Goal: Check status: Check status

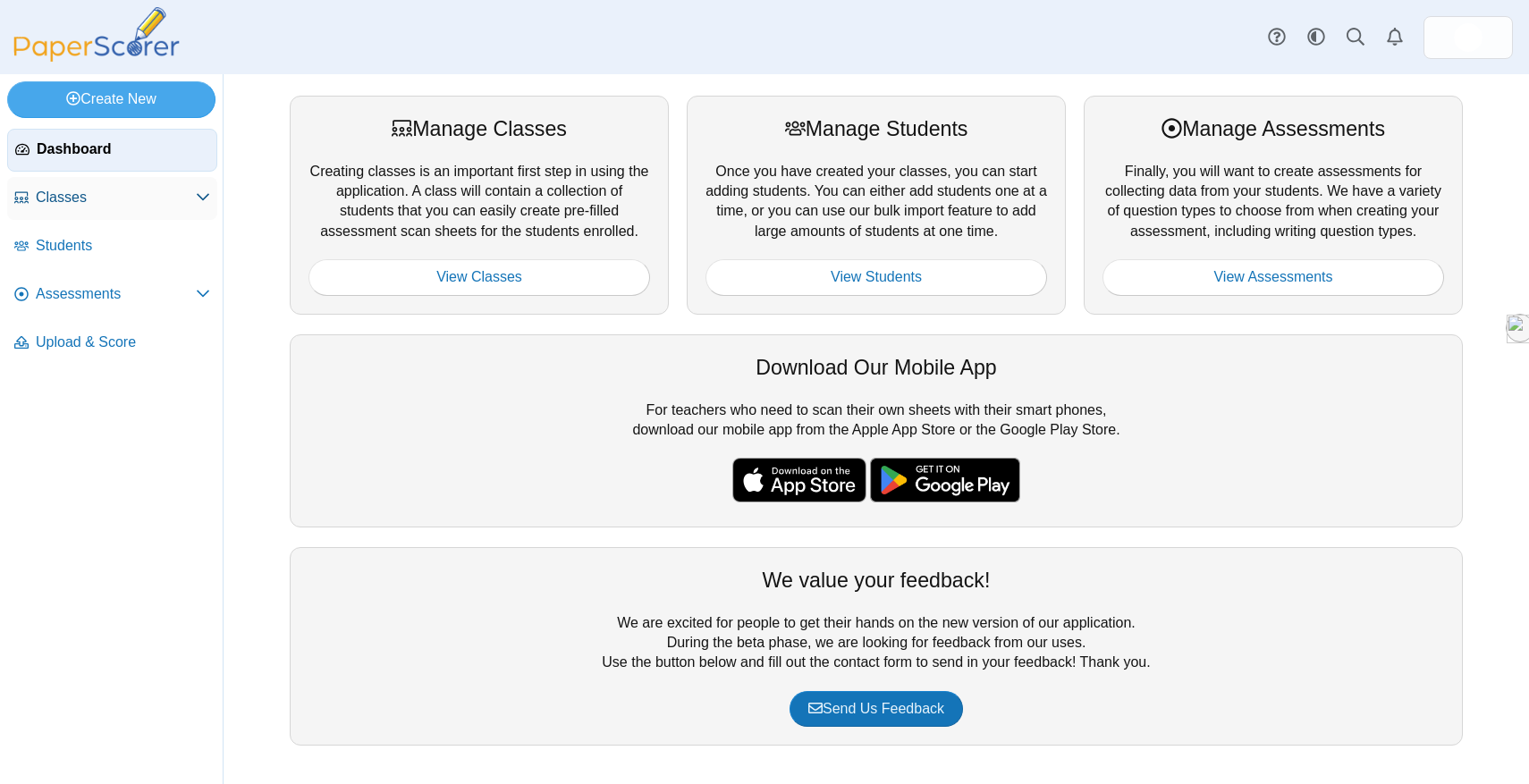
click at [66, 203] on span "Classes" at bounding box center [116, 197] width 160 height 20
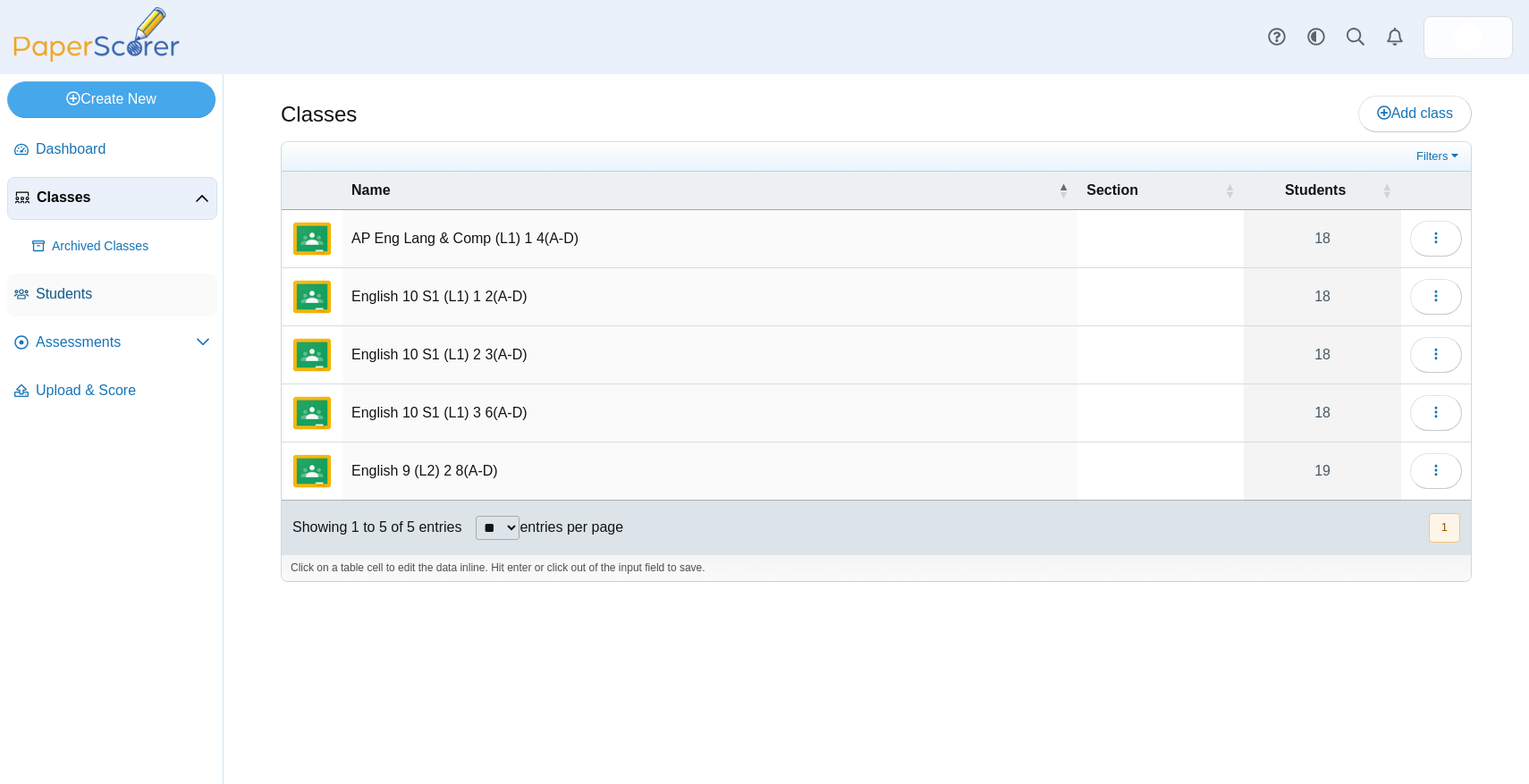
click at [92, 296] on span "Students" at bounding box center [123, 293] width 175 height 20
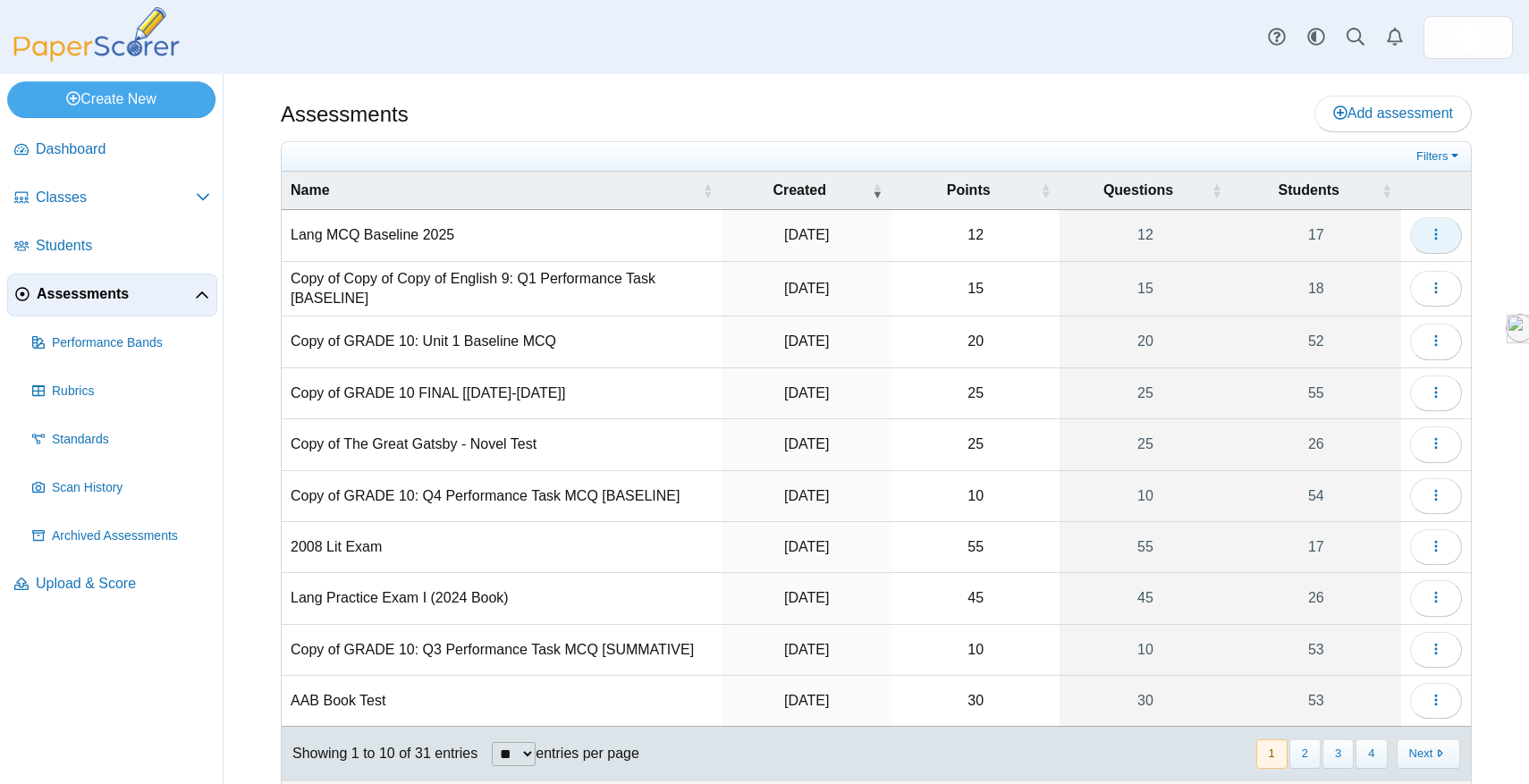
click at [1436, 222] on button "button" at bounding box center [1436, 235] width 52 height 36
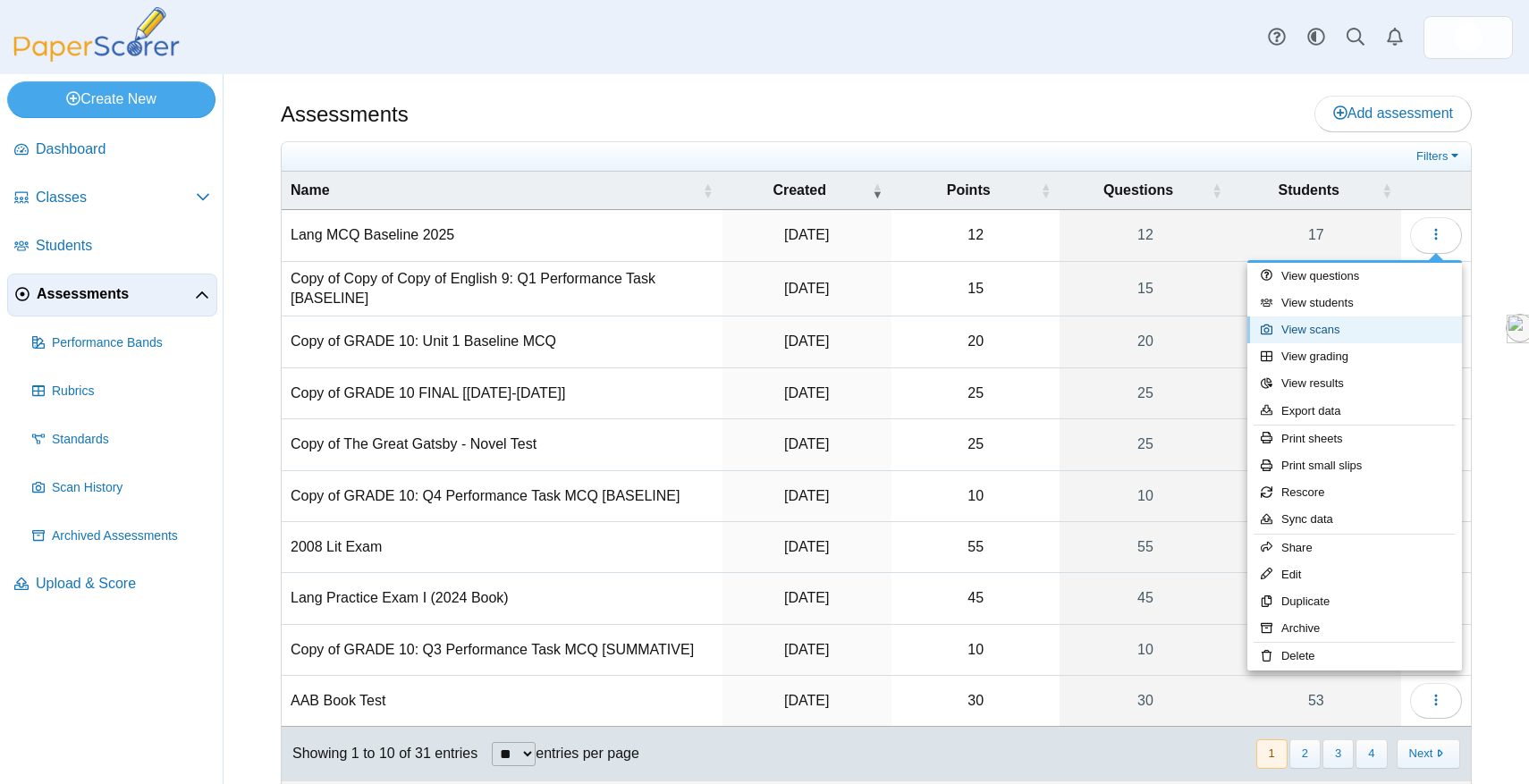
click at [1338, 334] on link "View scans" at bounding box center [1354, 329] width 215 height 27
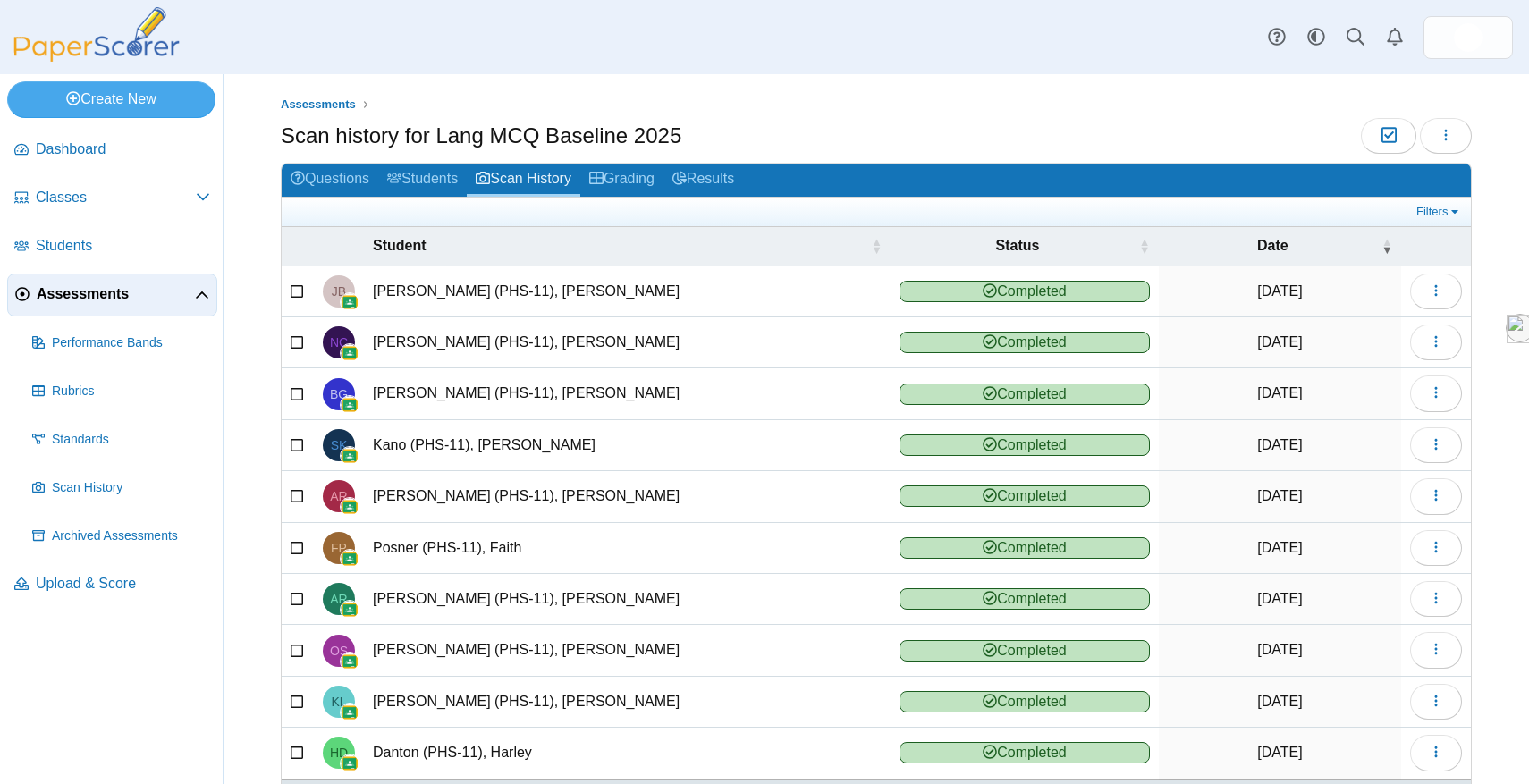
click at [160, 28] on img at bounding box center [97, 34] width 179 height 54
